Goal: Transaction & Acquisition: Purchase product/service

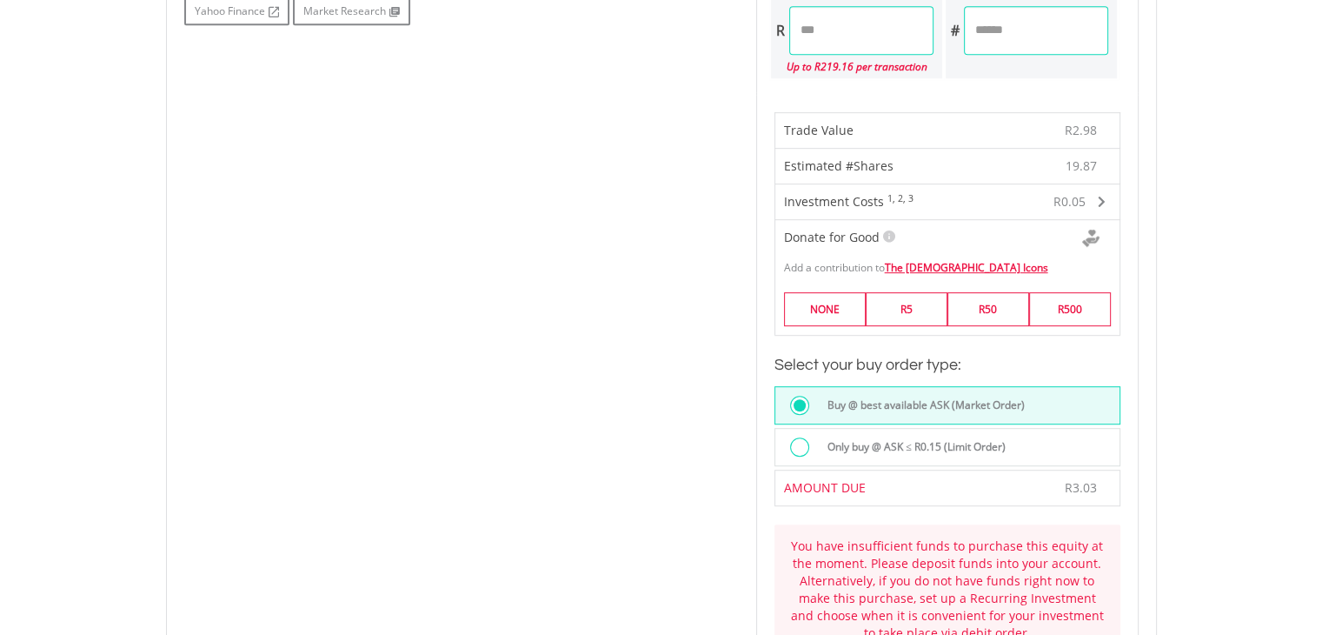
scroll to position [994, 0]
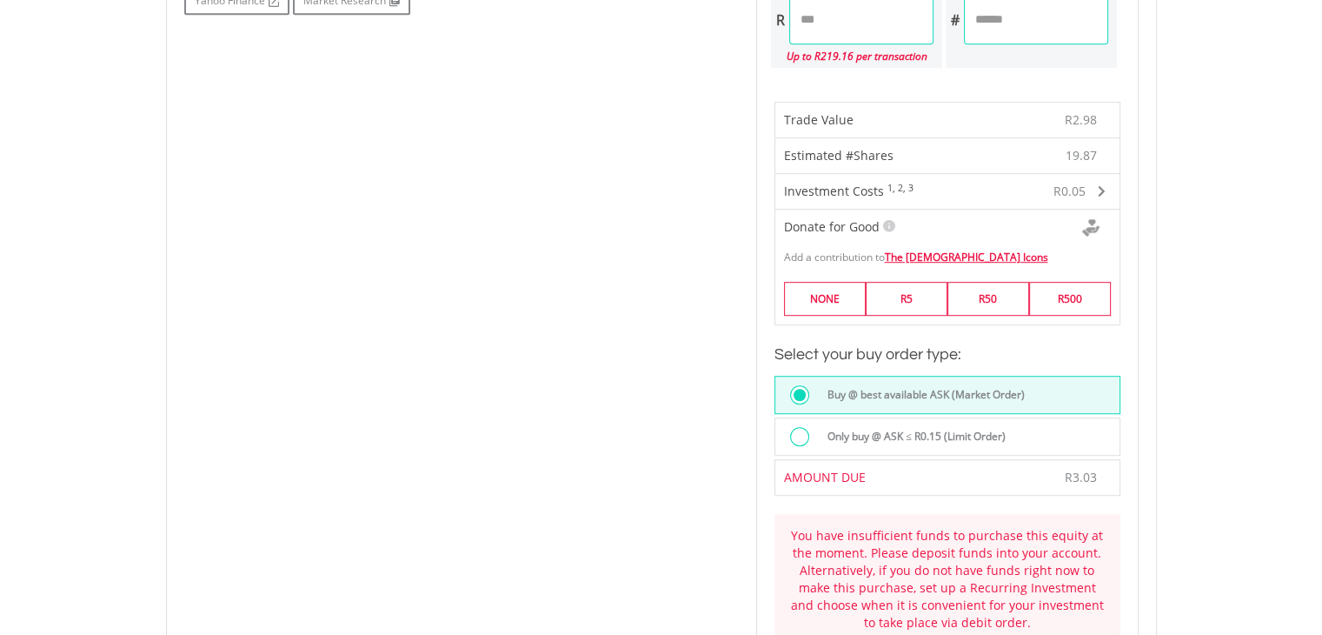
click at [827, 12] on input "****" at bounding box center [861, 20] width 144 height 49
type input "****"
click at [947, 74] on div "Last Updated Price: 15-min. Delay* Price Update Cost: 2 Credits Request A Price…" at bounding box center [947, 139] width 409 height 1151
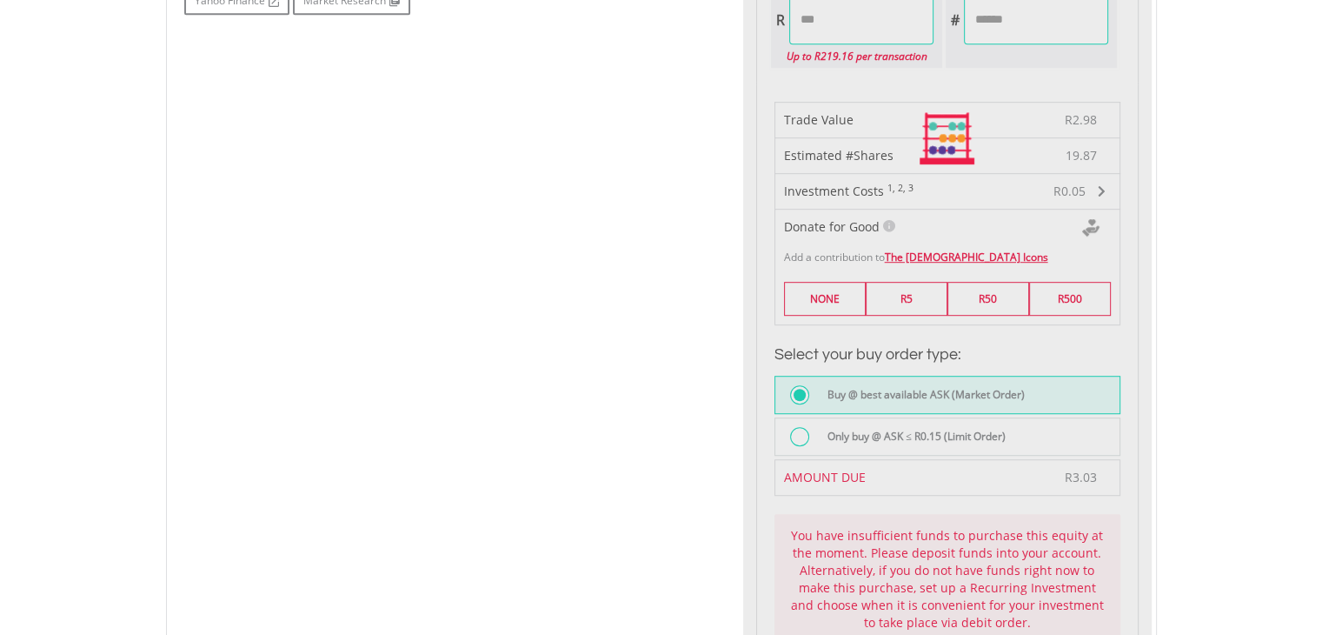
type input "*******"
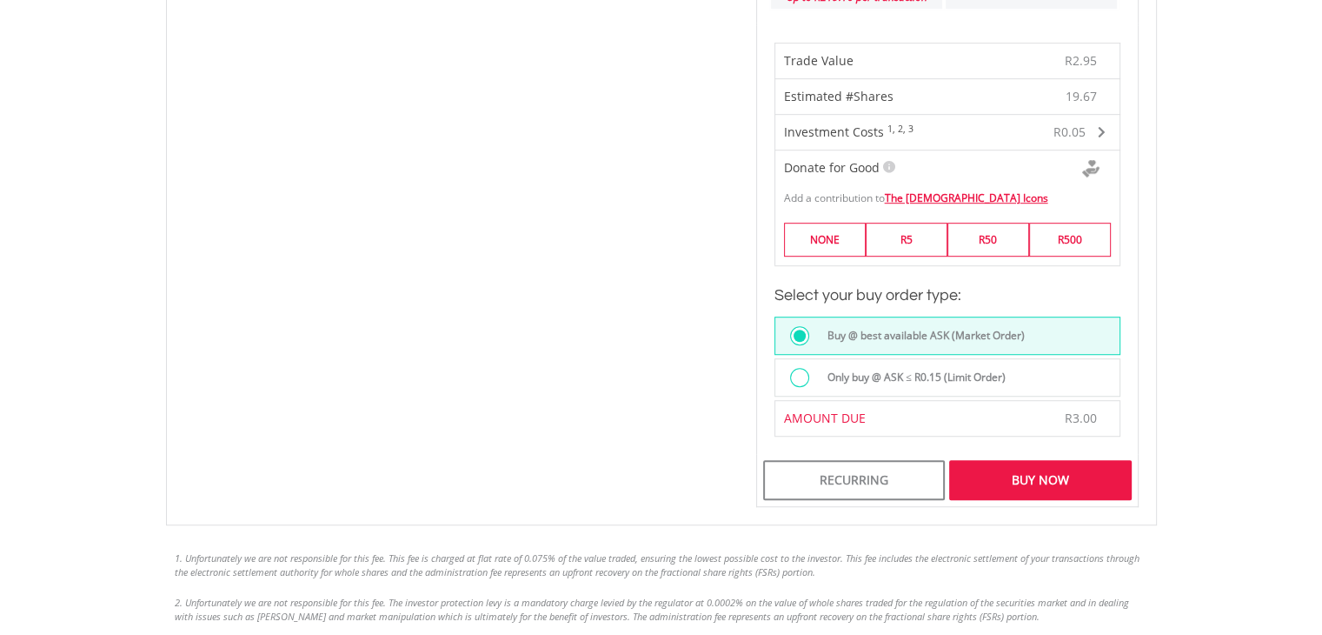
scroll to position [1064, 0]
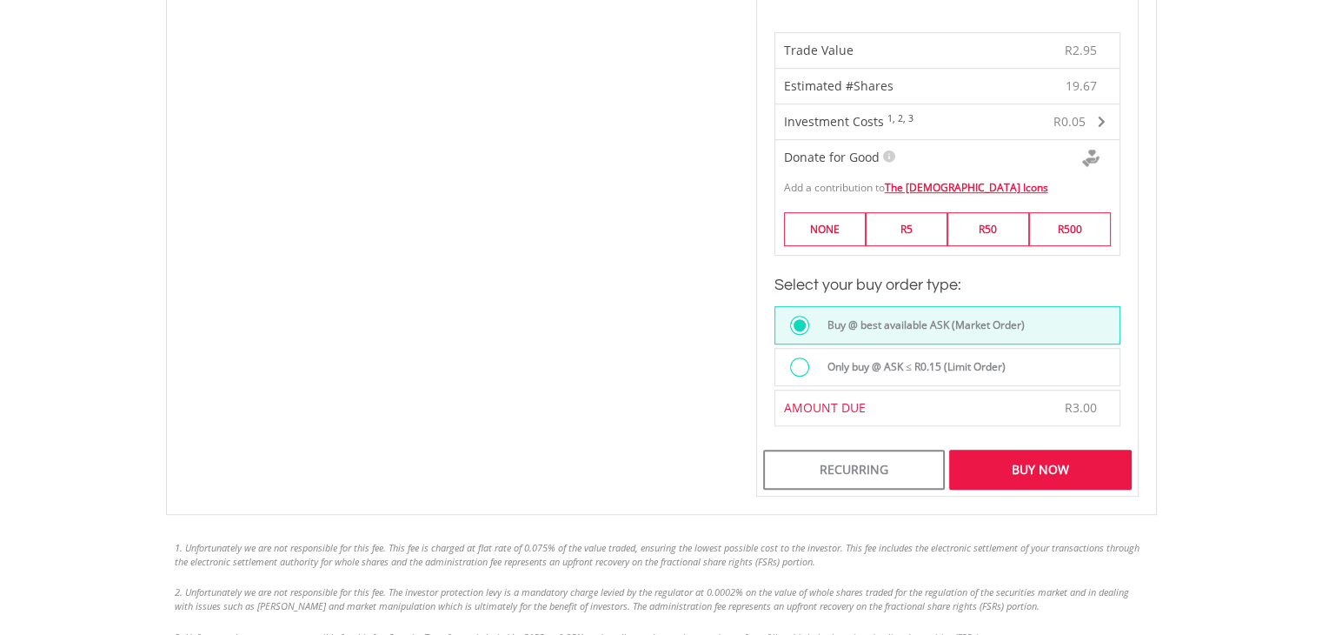
click at [1041, 463] on div "Buy Now" at bounding box center [1040, 469] width 182 height 40
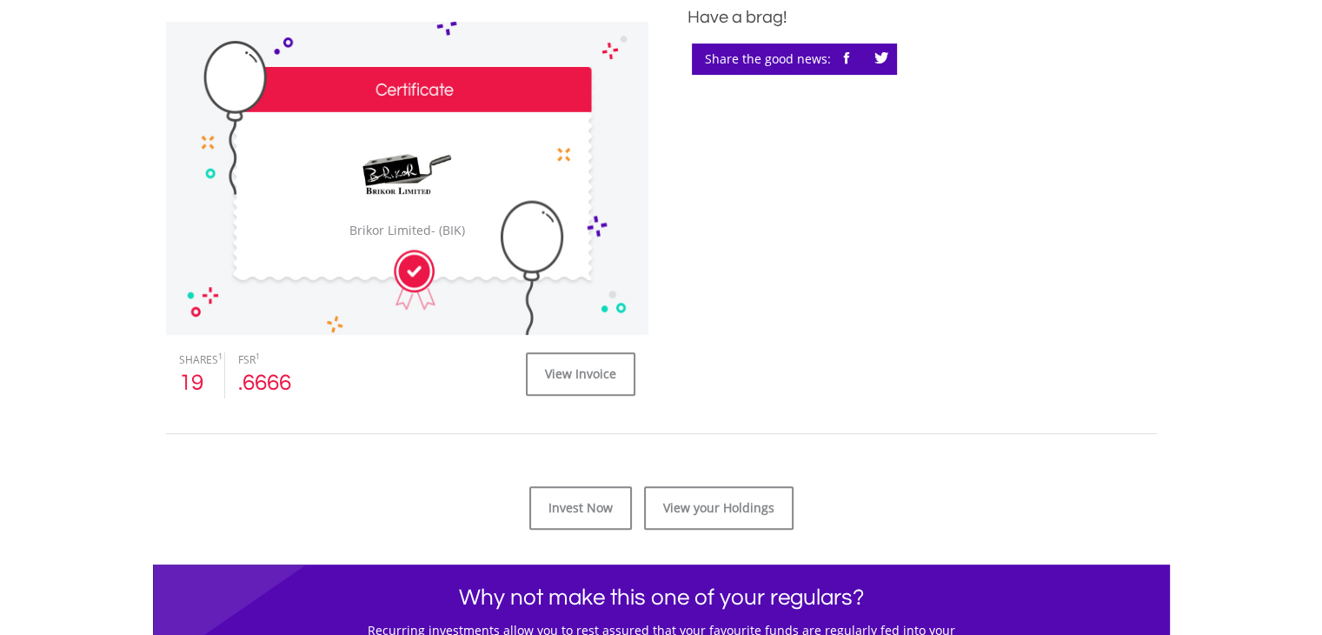
scroll to position [522, 0]
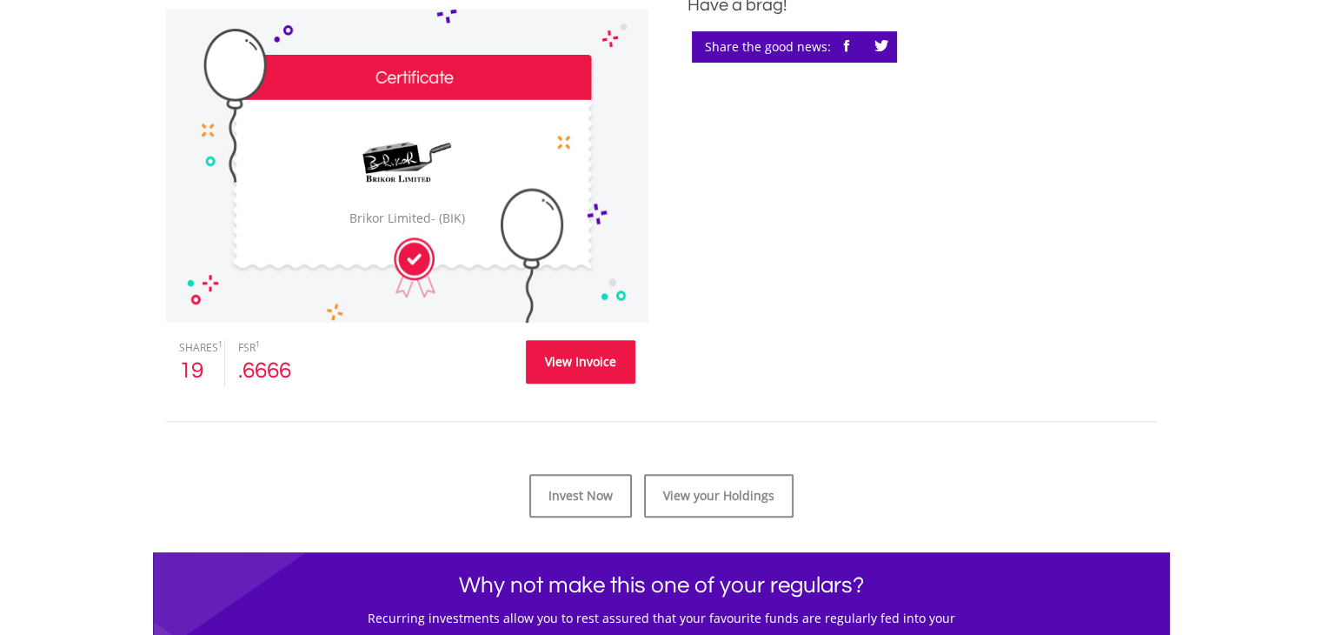
click at [567, 363] on link "View Invoice" at bounding box center [581, 361] width 110 height 43
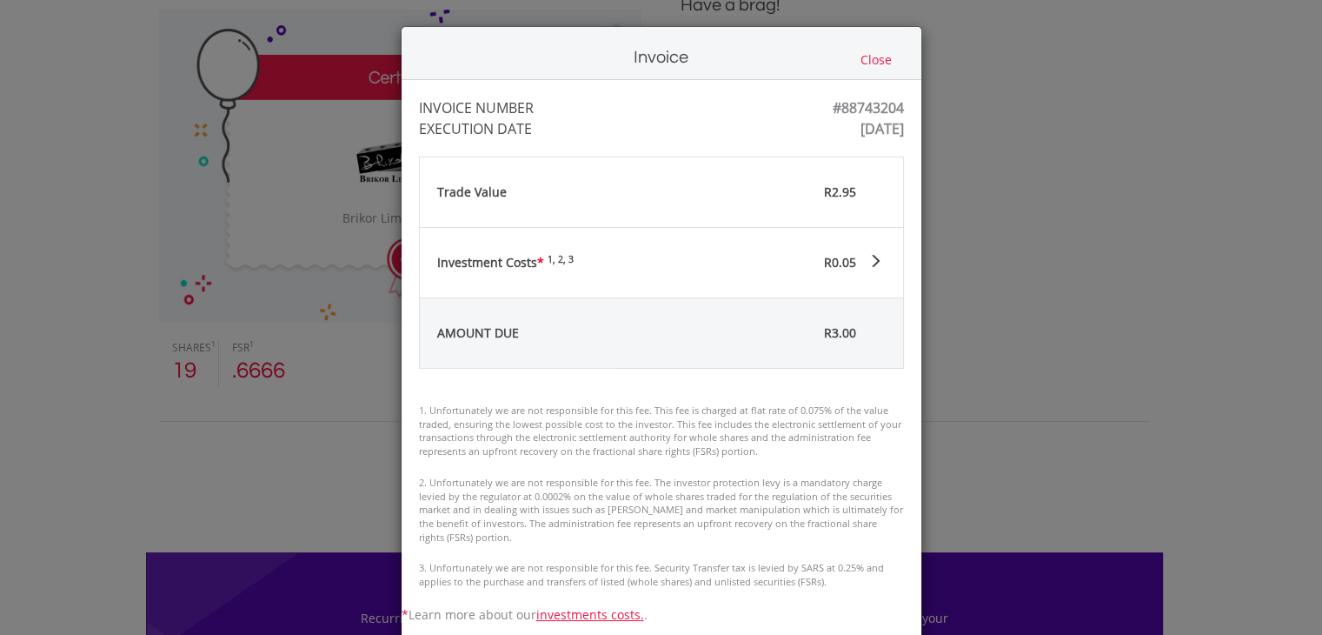
click at [880, 55] on button "Close" at bounding box center [876, 59] width 42 height 19
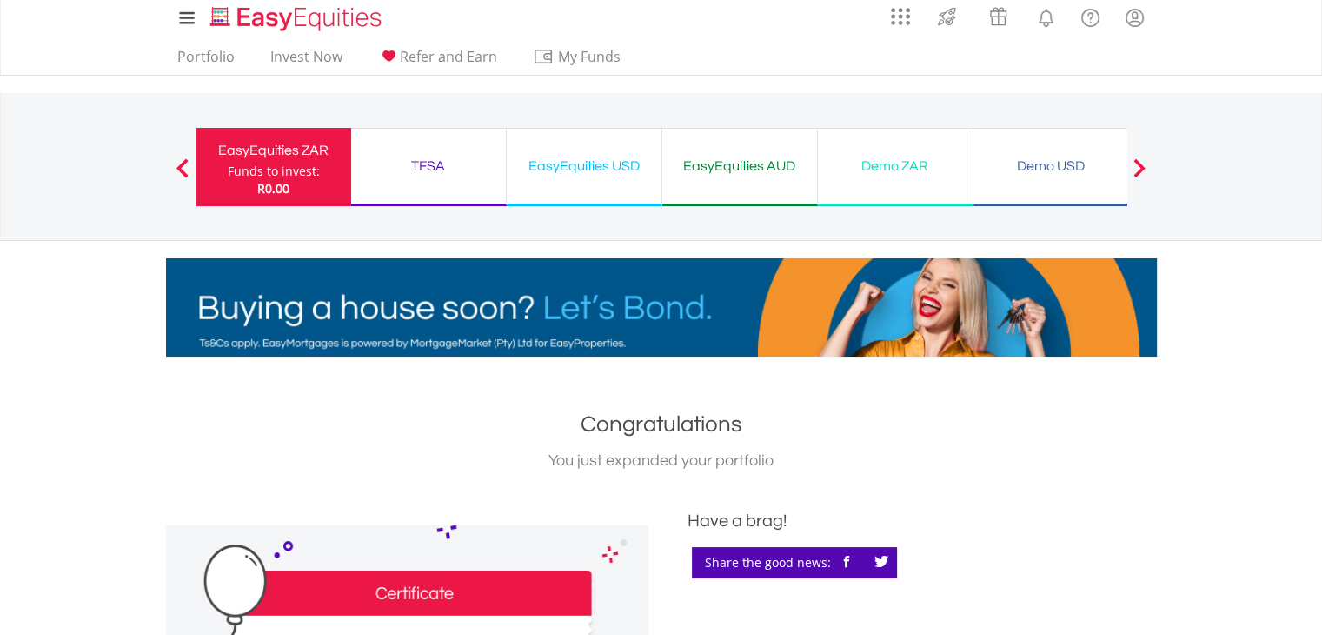
scroll to position [0, 0]
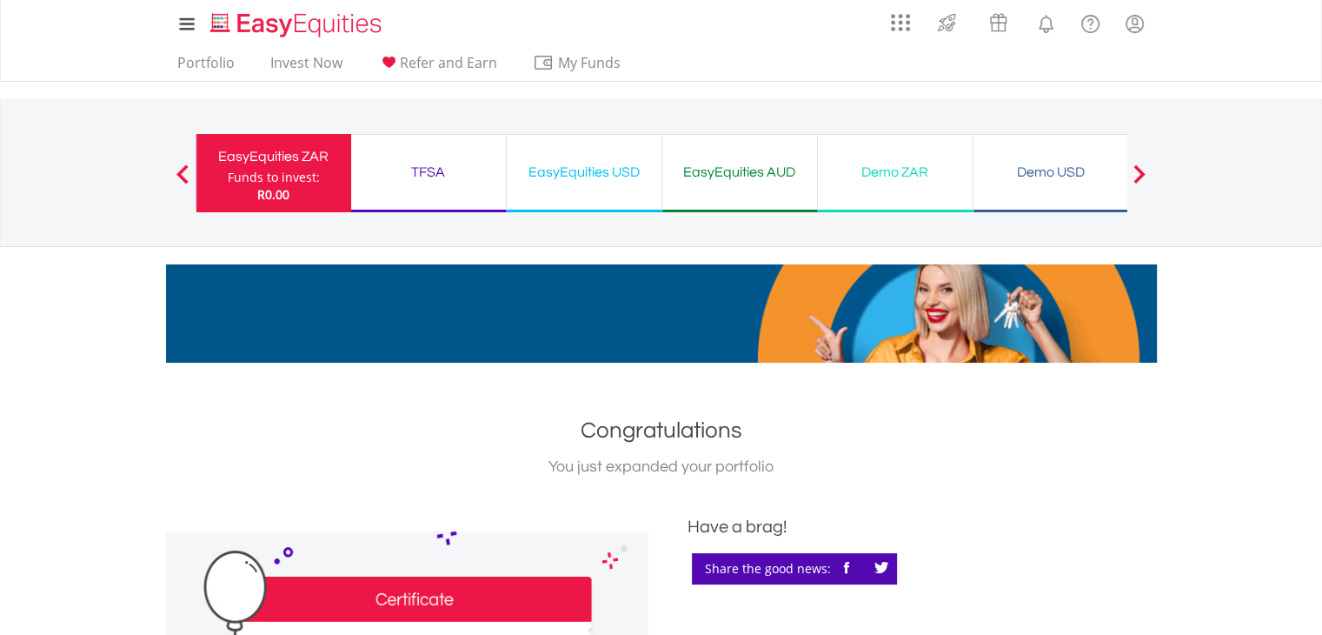
click at [184, 175] on button "Previous" at bounding box center [182, 181] width 35 height 17
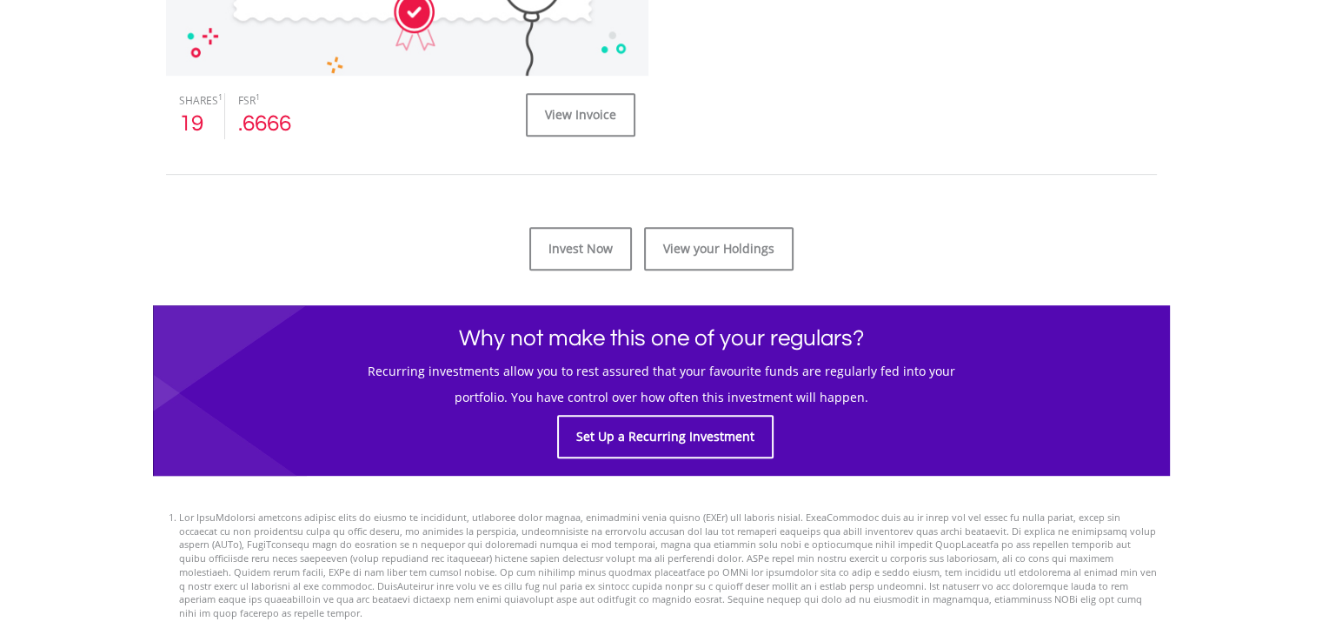
scroll to position [776, 0]
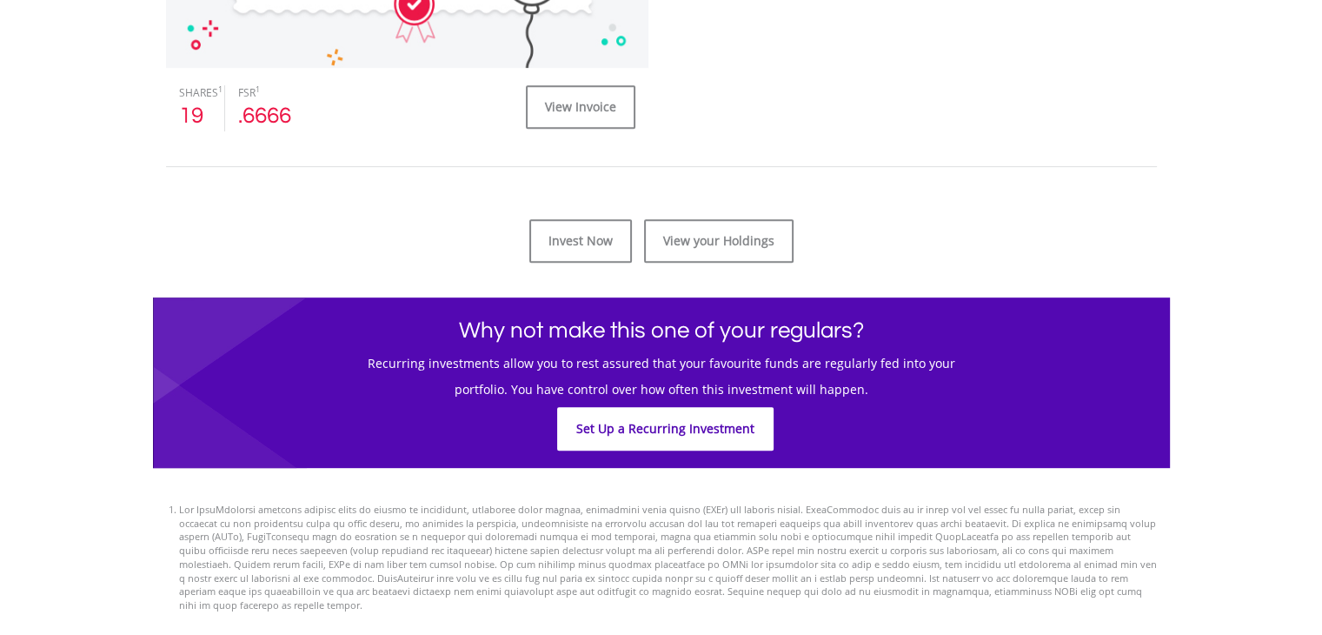
click at [699, 430] on link "Set Up a Recurring Investment" at bounding box center [665, 428] width 216 height 43
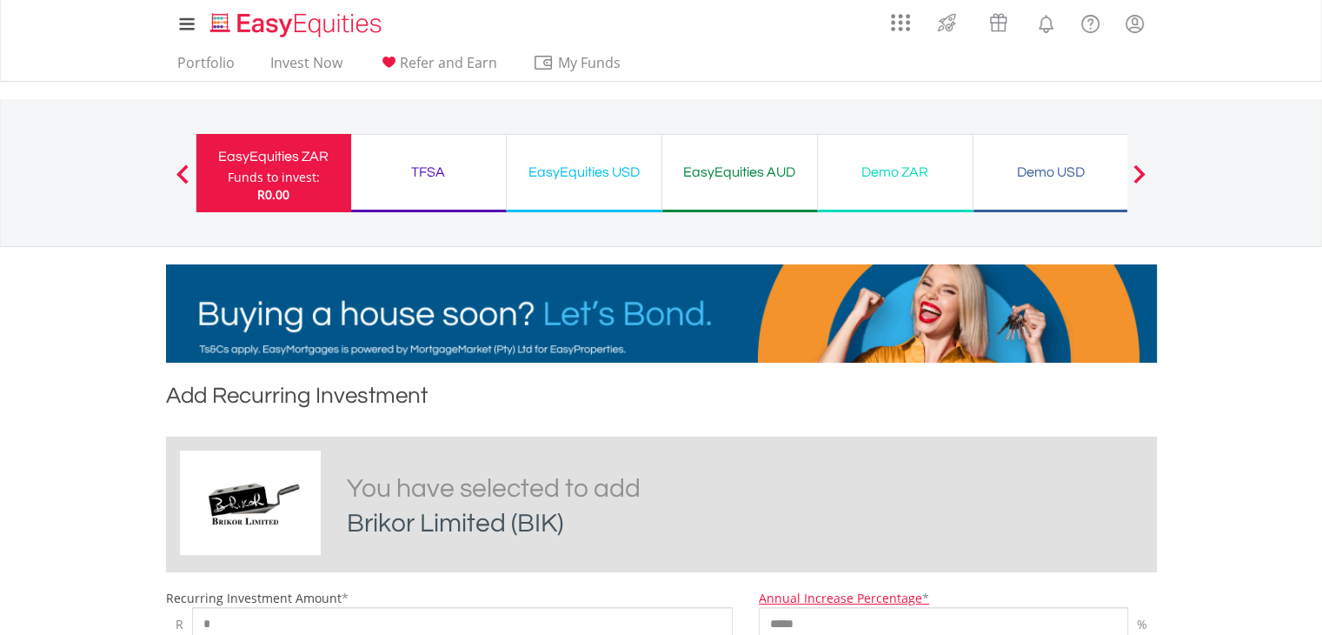
click at [176, 178] on button "Previous" at bounding box center [182, 181] width 35 height 17
click at [183, 174] on button "Previous" at bounding box center [182, 181] width 35 height 17
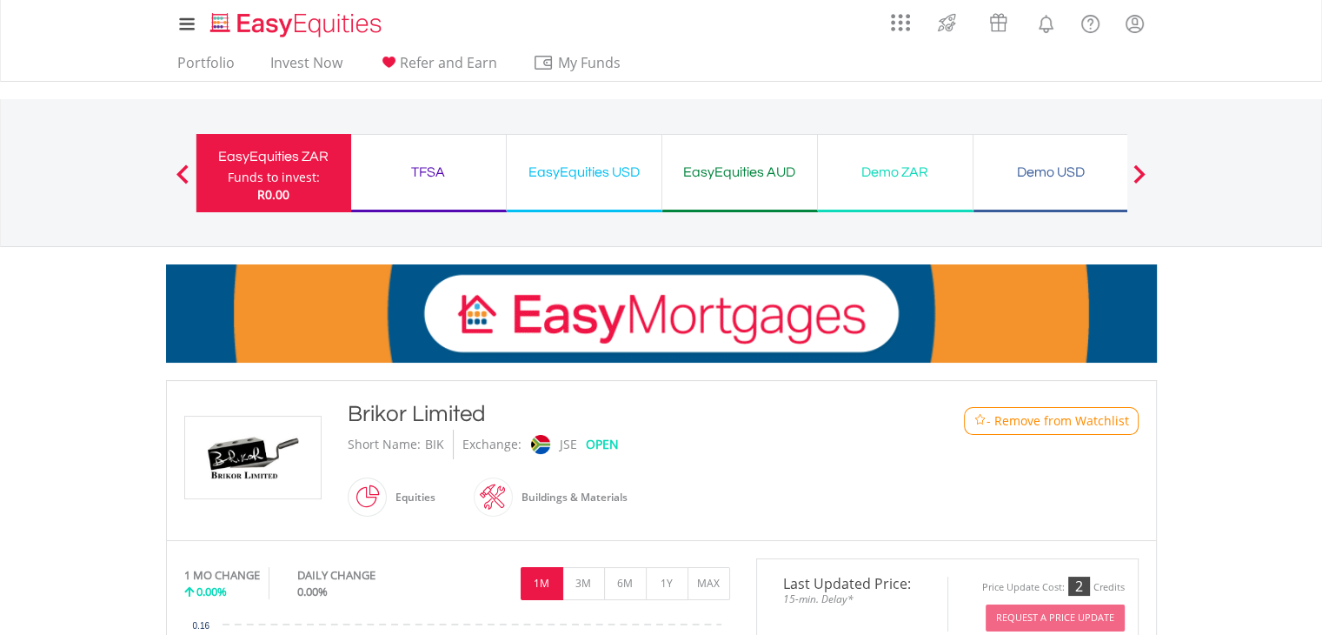
scroll to position [814, 0]
